Goal: Information Seeking & Learning: Learn about a topic

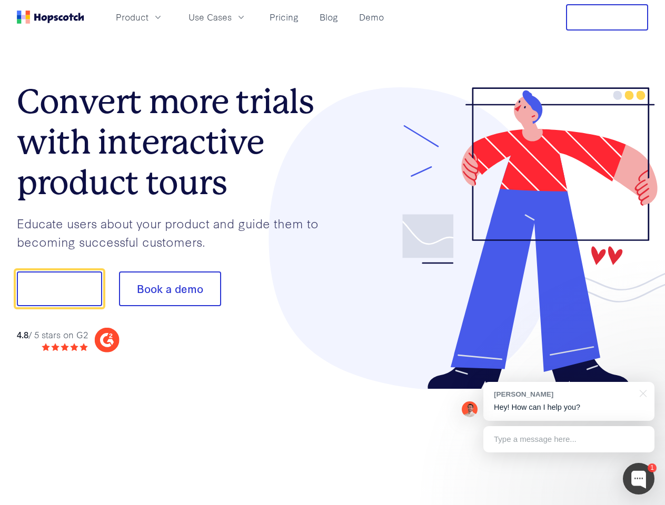
click at [333, 253] on div at bounding box center [491, 238] width 316 height 303
click at [148, 17] on span "Product" at bounding box center [132, 17] width 33 height 13
click at [232, 17] on span "Use Cases" at bounding box center [209, 17] width 43 height 13
click at [607, 17] on button "Free Trial" at bounding box center [607, 17] width 82 height 26
click at [59, 289] on button "Show me!" at bounding box center [59, 289] width 85 height 35
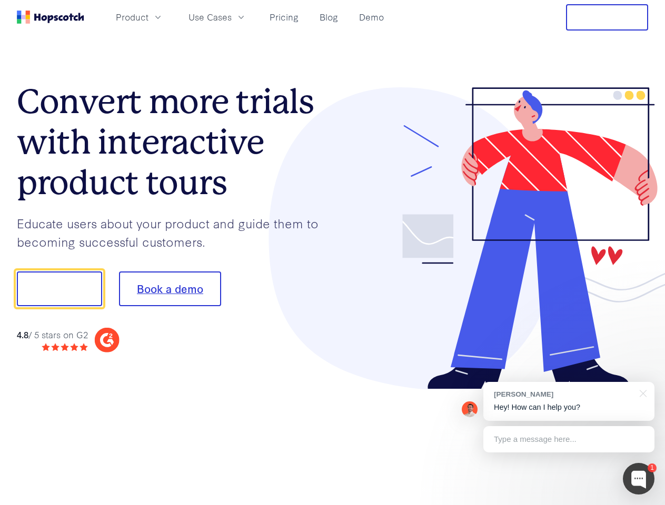
click at [169, 289] on button "Book a demo" at bounding box center [170, 289] width 102 height 35
click at [638, 479] on div at bounding box center [639, 479] width 32 height 32
click at [568, 402] on div "[PERSON_NAME] Hey! How can I help you?" at bounding box center [568, 401] width 171 height 39
click at [641, 505] on div "1 [PERSON_NAME] Hey! How can I help you? Type a message here... Free live chat …" at bounding box center [332, 505] width 665 height 0
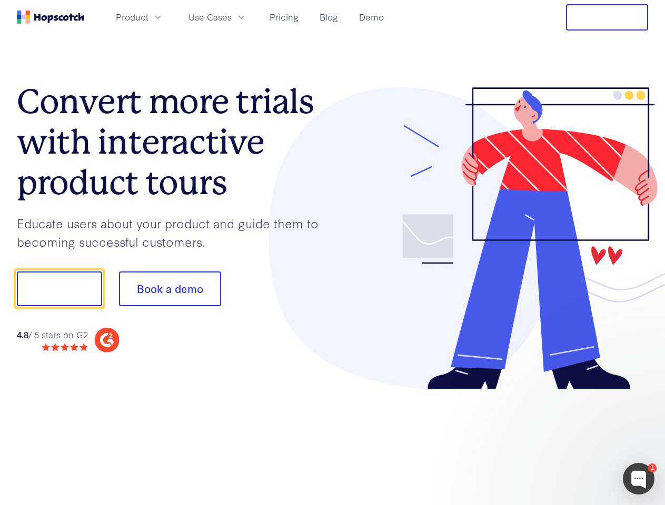
click at [568, 439] on div at bounding box center [555, 358] width 197 height 210
